Goal: Information Seeking & Learning: Learn about a topic

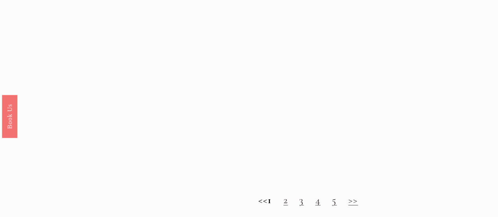
scroll to position [748, 0]
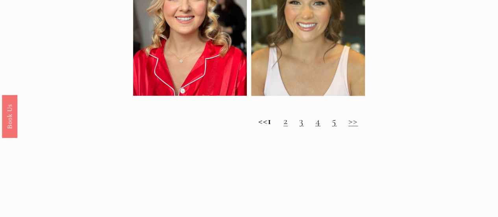
click at [288, 127] on link "2" at bounding box center [285, 121] width 4 height 12
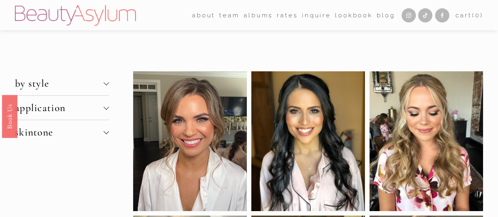
scroll to position [39, 0]
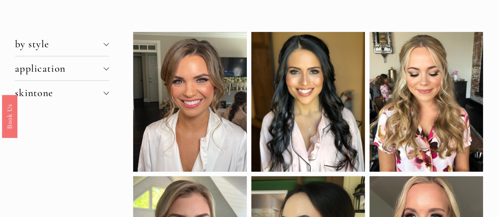
click at [303, 96] on div at bounding box center [308, 102] width 114 height 140
click at [307, 72] on div at bounding box center [308, 102] width 114 height 140
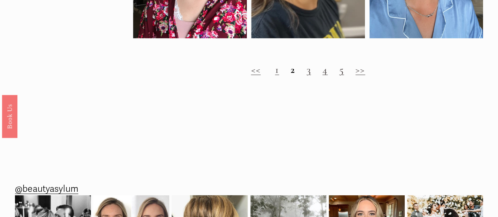
scroll to position [630, 0]
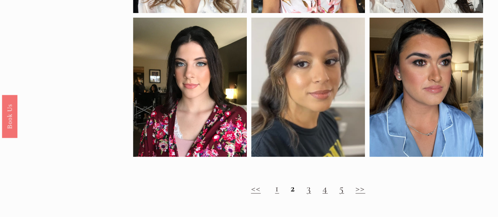
click at [305, 194] on h2 "<< 1 2 3 4 5 >>" at bounding box center [308, 188] width 350 height 12
click at [307, 194] on link "3" at bounding box center [309, 187] width 4 height 12
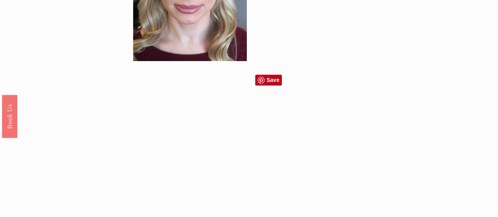
scroll to position [669, 0]
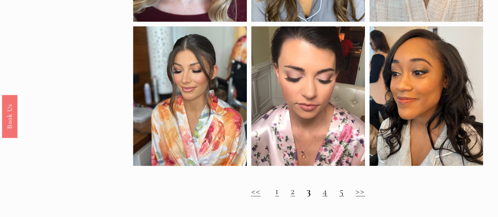
click at [323, 196] on link "4" at bounding box center [324, 190] width 5 height 12
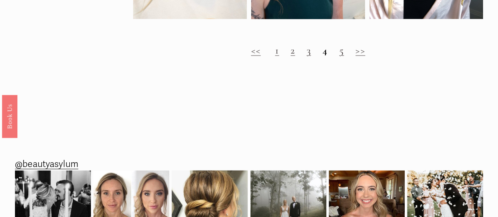
scroll to position [866, 0]
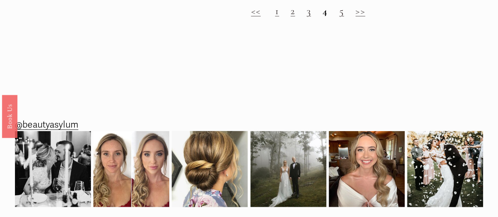
click at [339, 17] on link "5" at bounding box center [341, 11] width 5 height 12
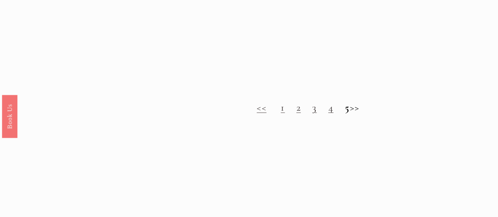
scroll to position [827, 0]
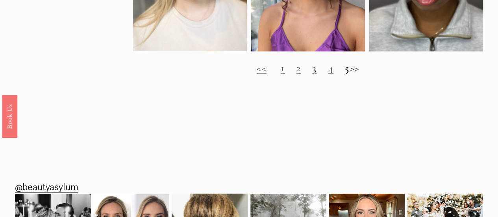
click at [357, 74] on h2 "<< 1 2 3 4 5 >>" at bounding box center [308, 68] width 350 height 12
